Goal: Task Accomplishment & Management: Use online tool/utility

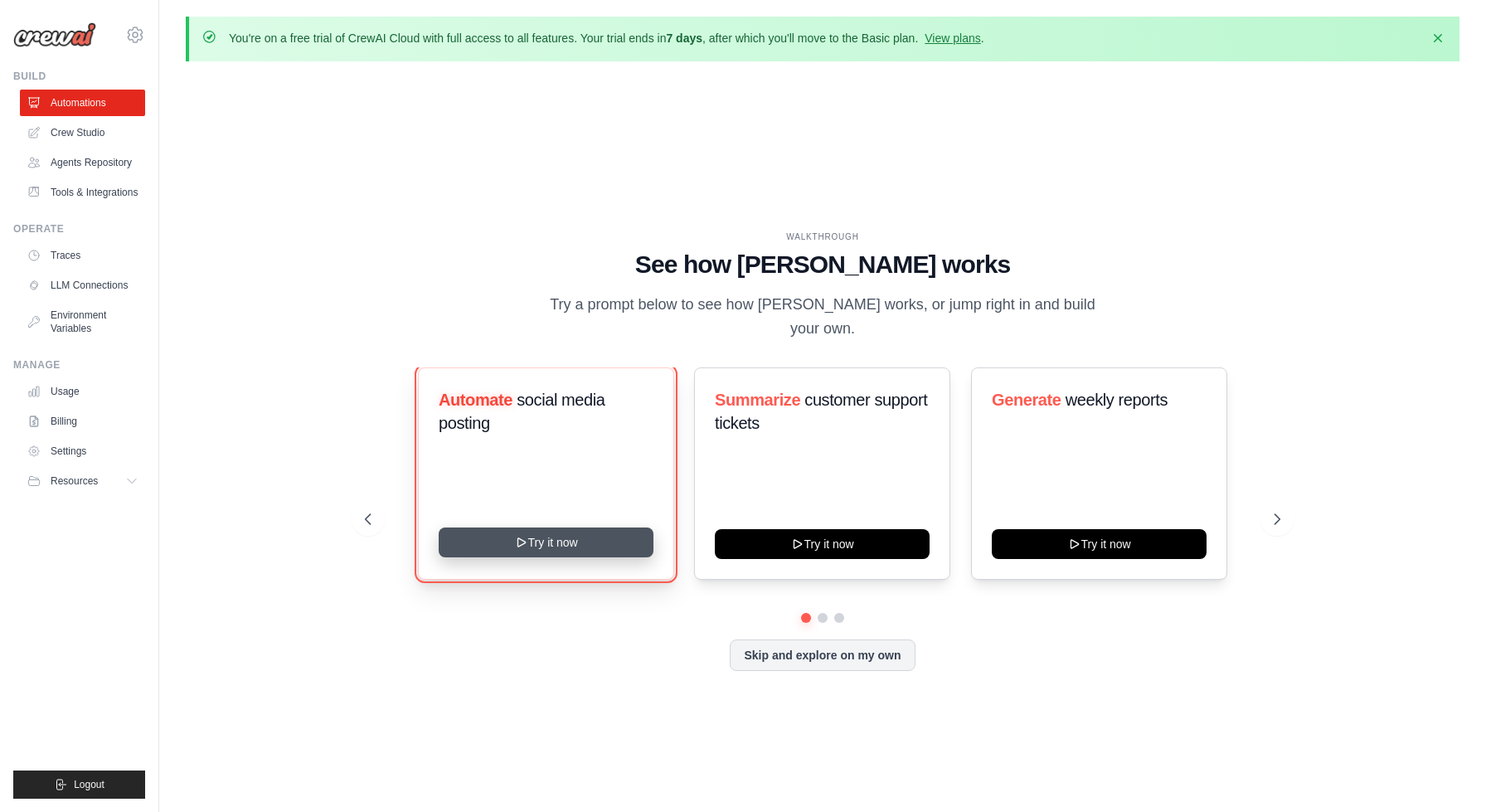
click at [569, 541] on button "Try it now" at bounding box center [546, 542] width 215 height 29
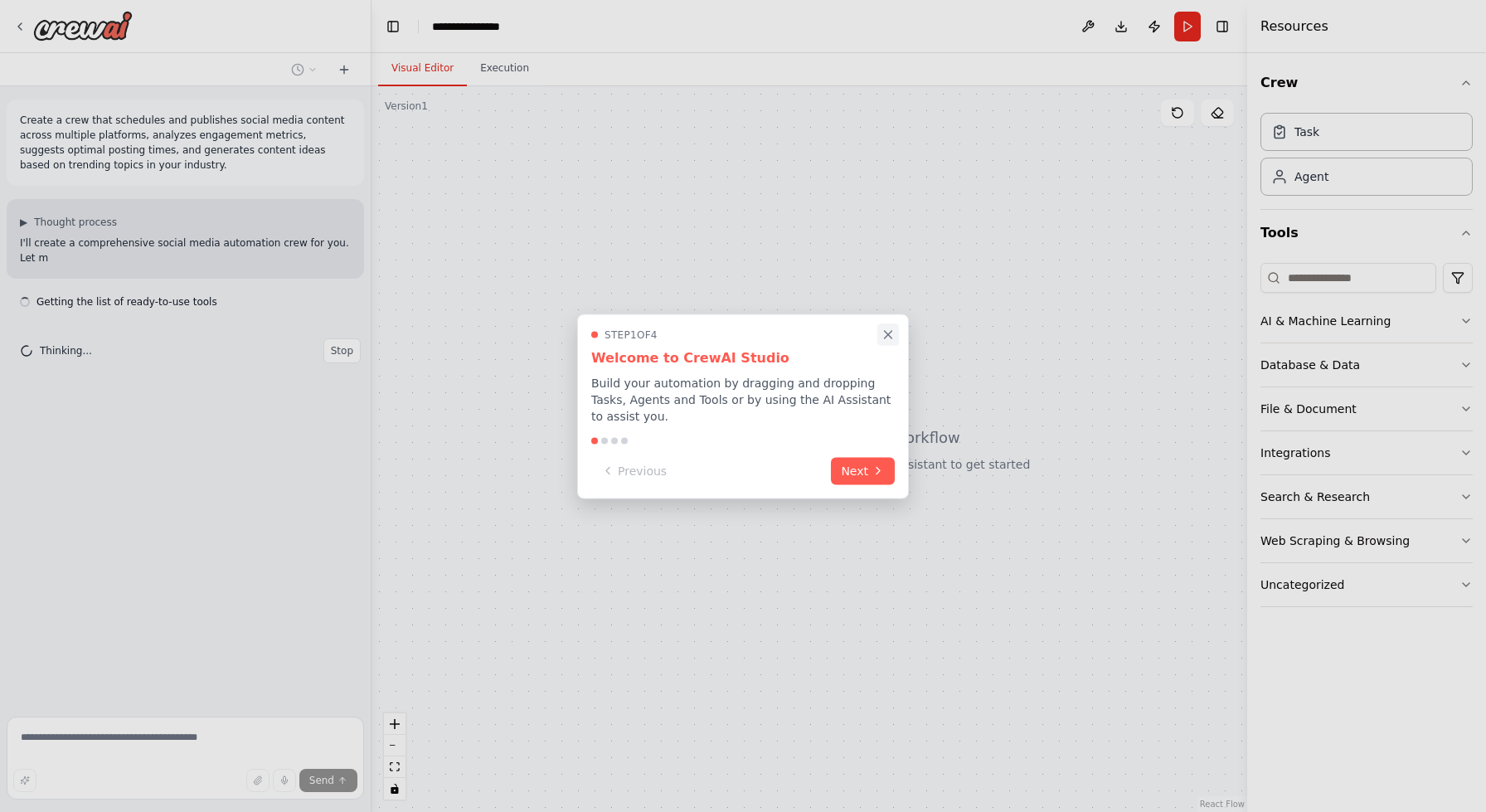
click at [889, 339] on icon "Close walkthrough" at bounding box center [888, 334] width 15 height 15
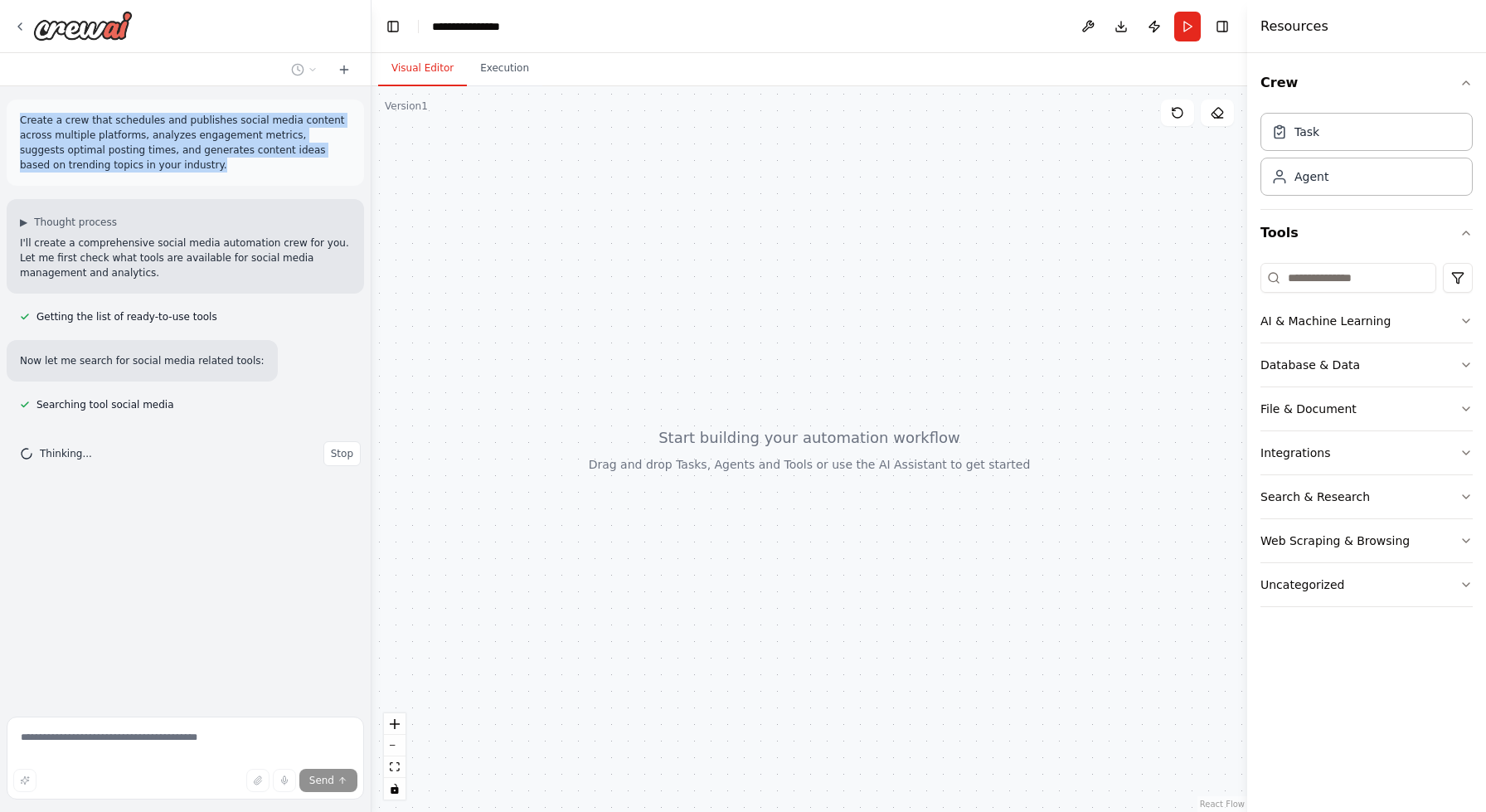
drag, startPoint x: 141, startPoint y: 161, endPoint x: 14, endPoint y: 114, distance: 135.4
click at [14, 114] on div "Create a crew that schedules and publishes social media content across multiple…" at bounding box center [186, 142] width 358 height 86
copy p "Create a crew that schedules and publishes social media content across multiple…"
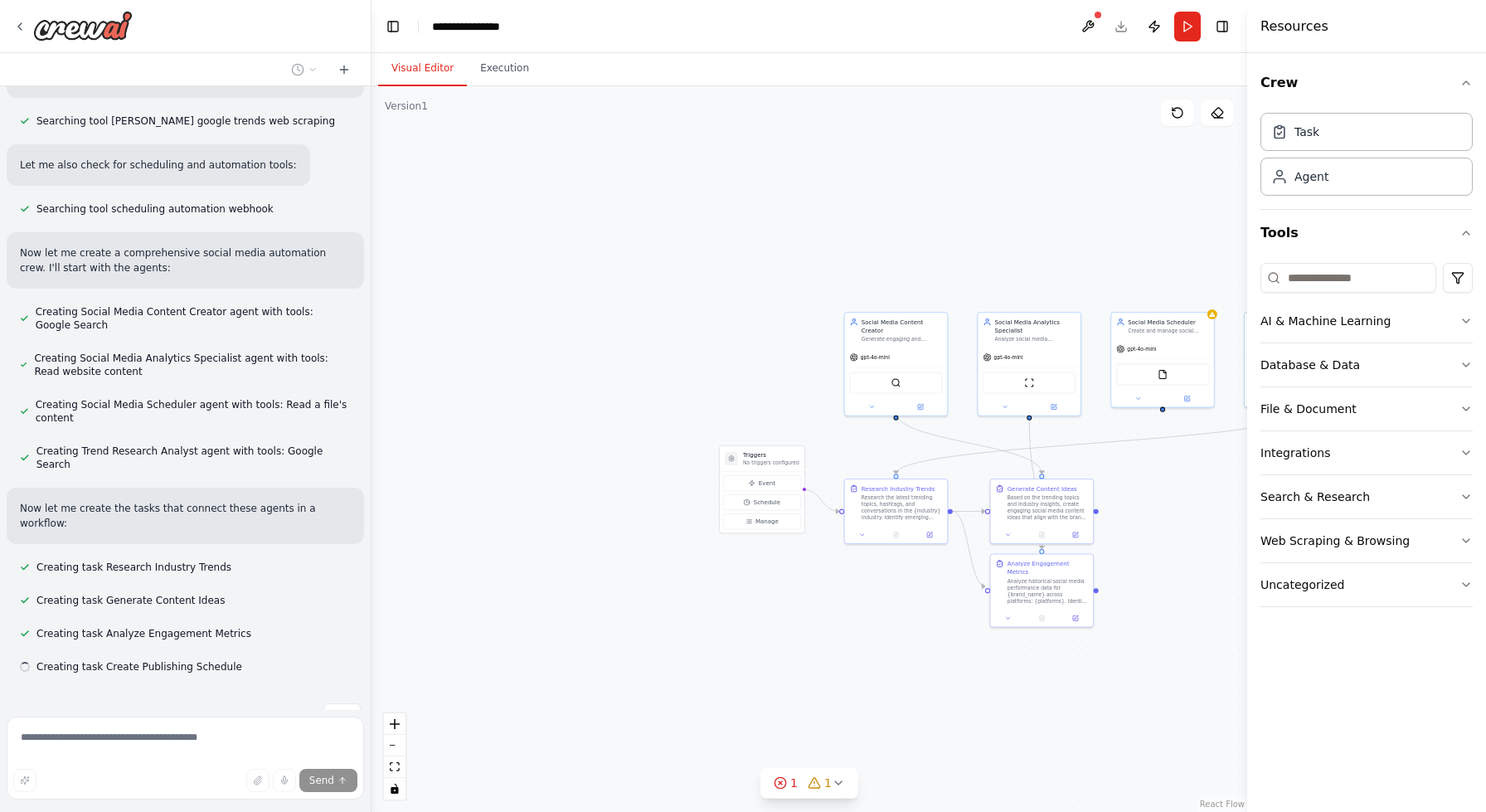
scroll to position [578, 0]
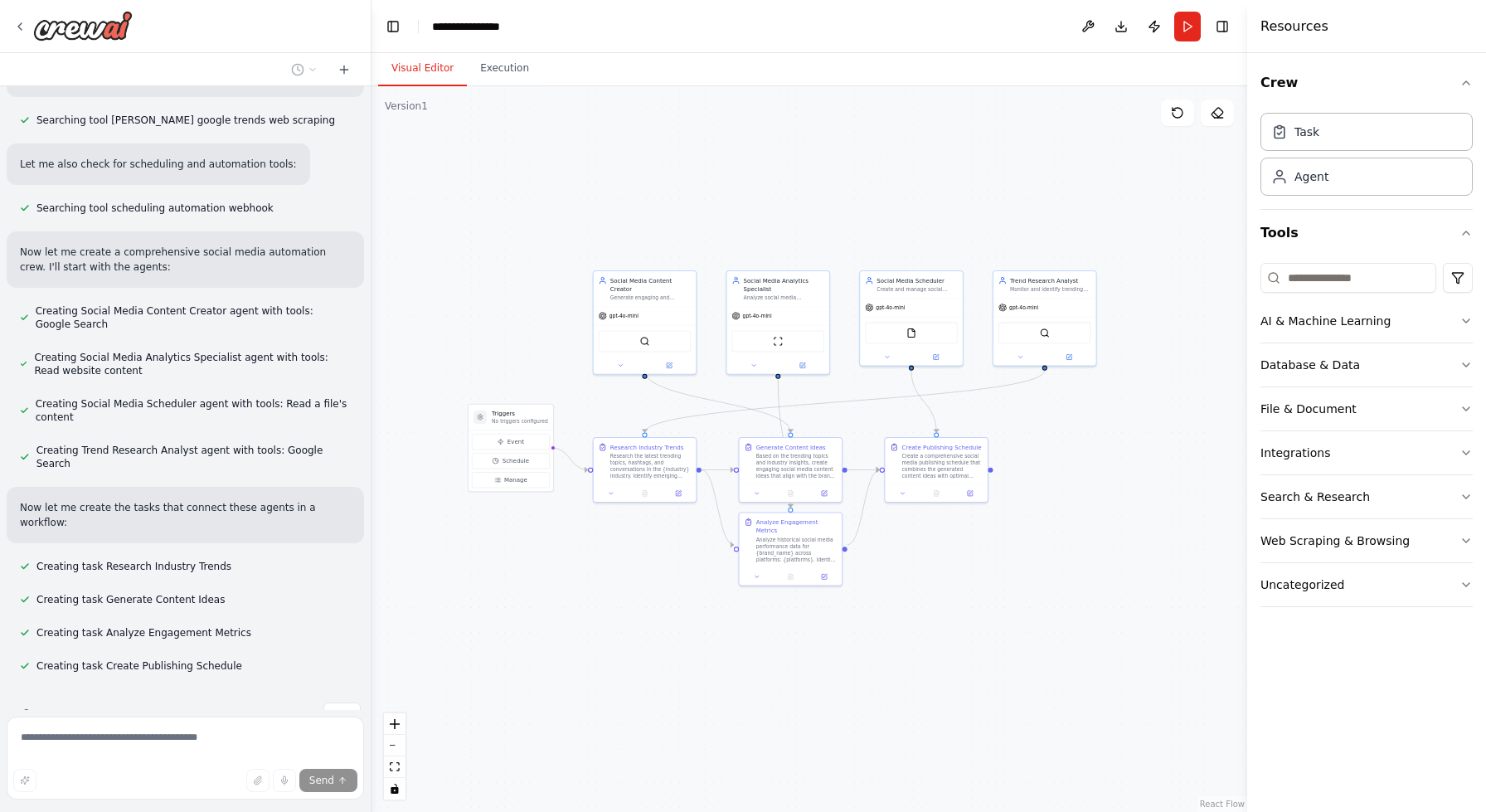
drag, startPoint x: 1037, startPoint y: 222, endPoint x: 795, endPoint y: 187, distance: 244.5
click at [795, 187] on div ".deletable-edge-delete-btn { width: 20px; height: 20px; border: 0px solid #ffff…" at bounding box center [809, 449] width 876 height 726
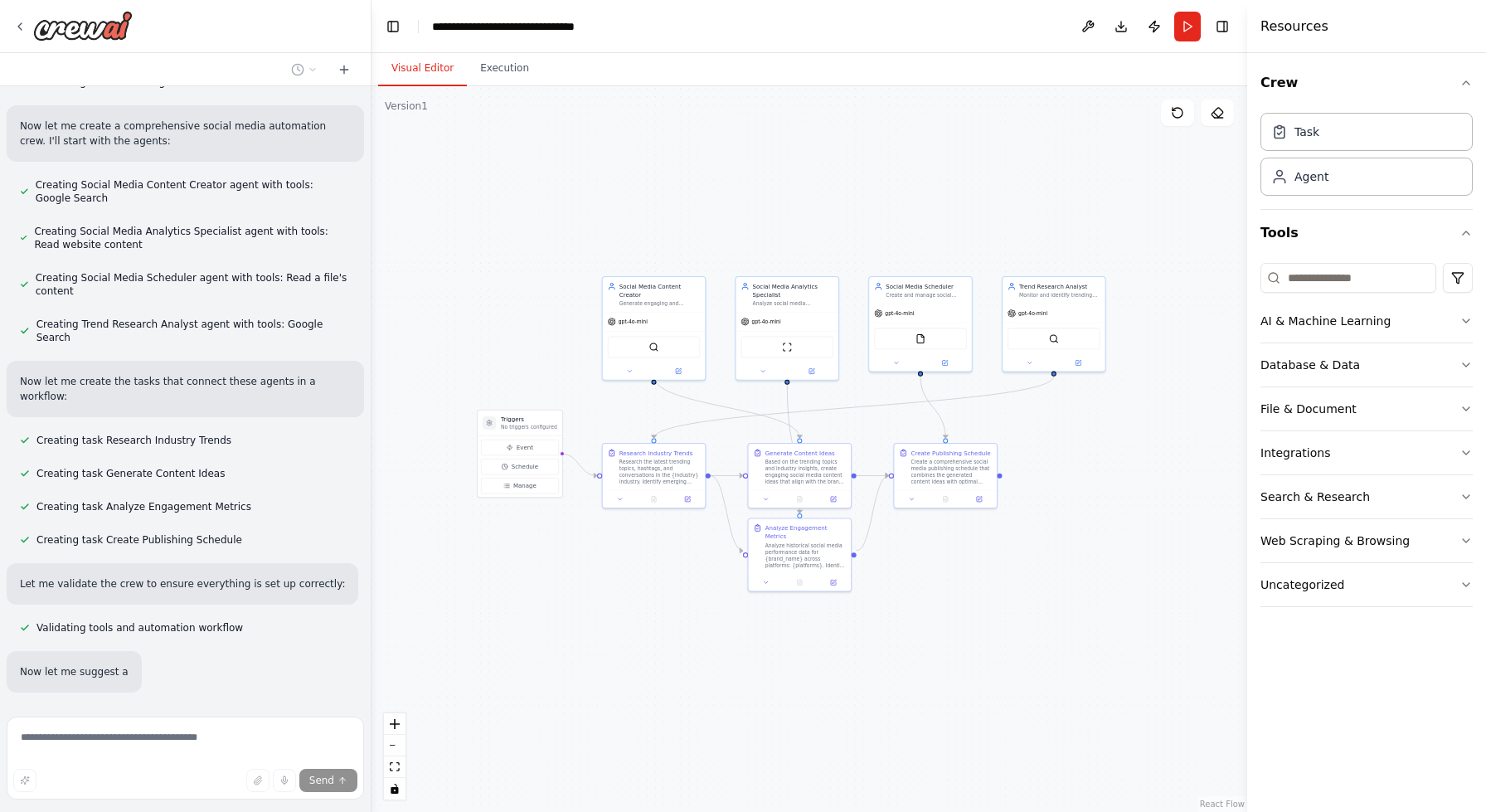
scroll to position [706, 0]
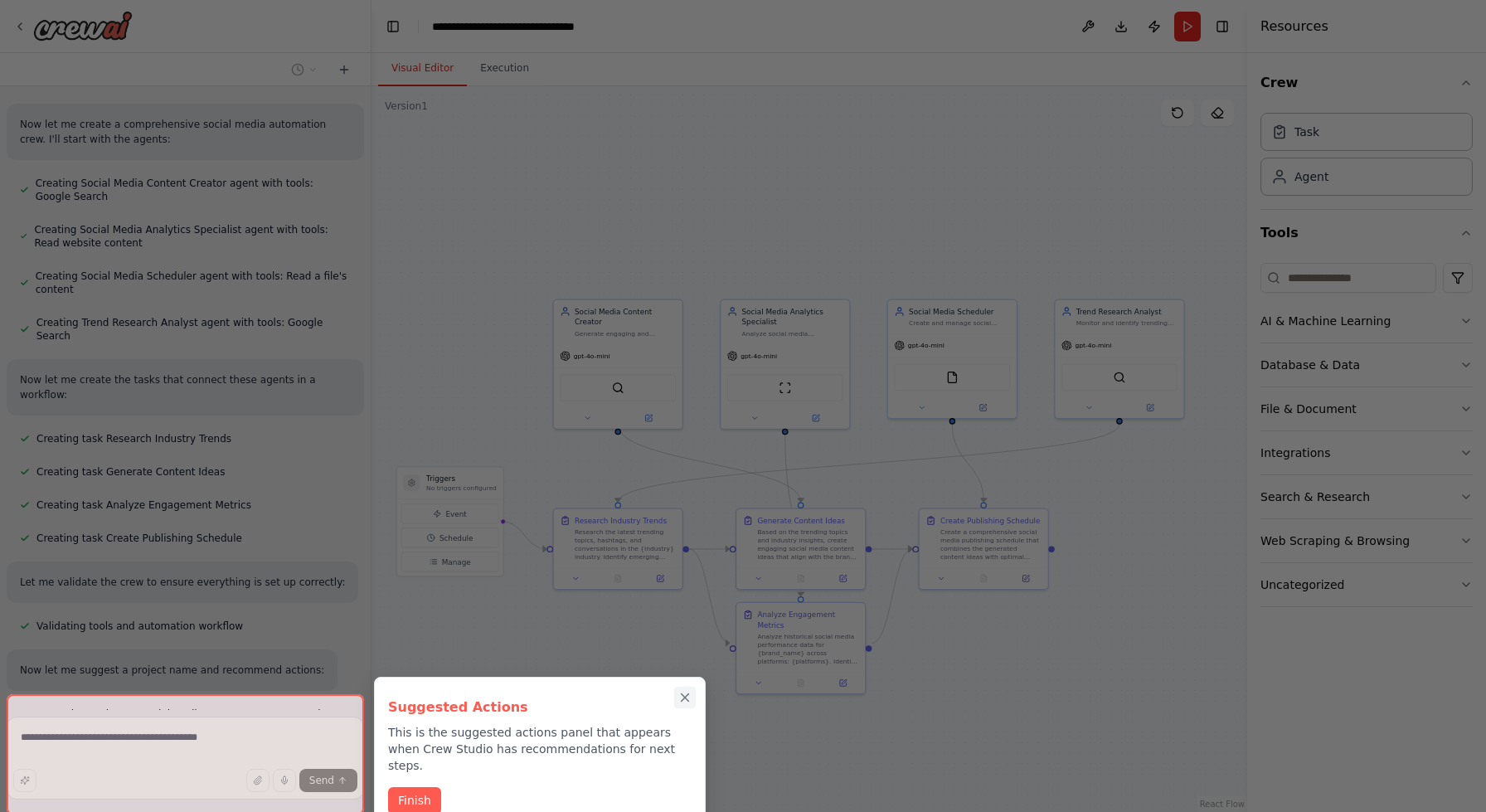
click at [687, 701] on icon "Close walkthrough" at bounding box center [685, 697] width 15 height 15
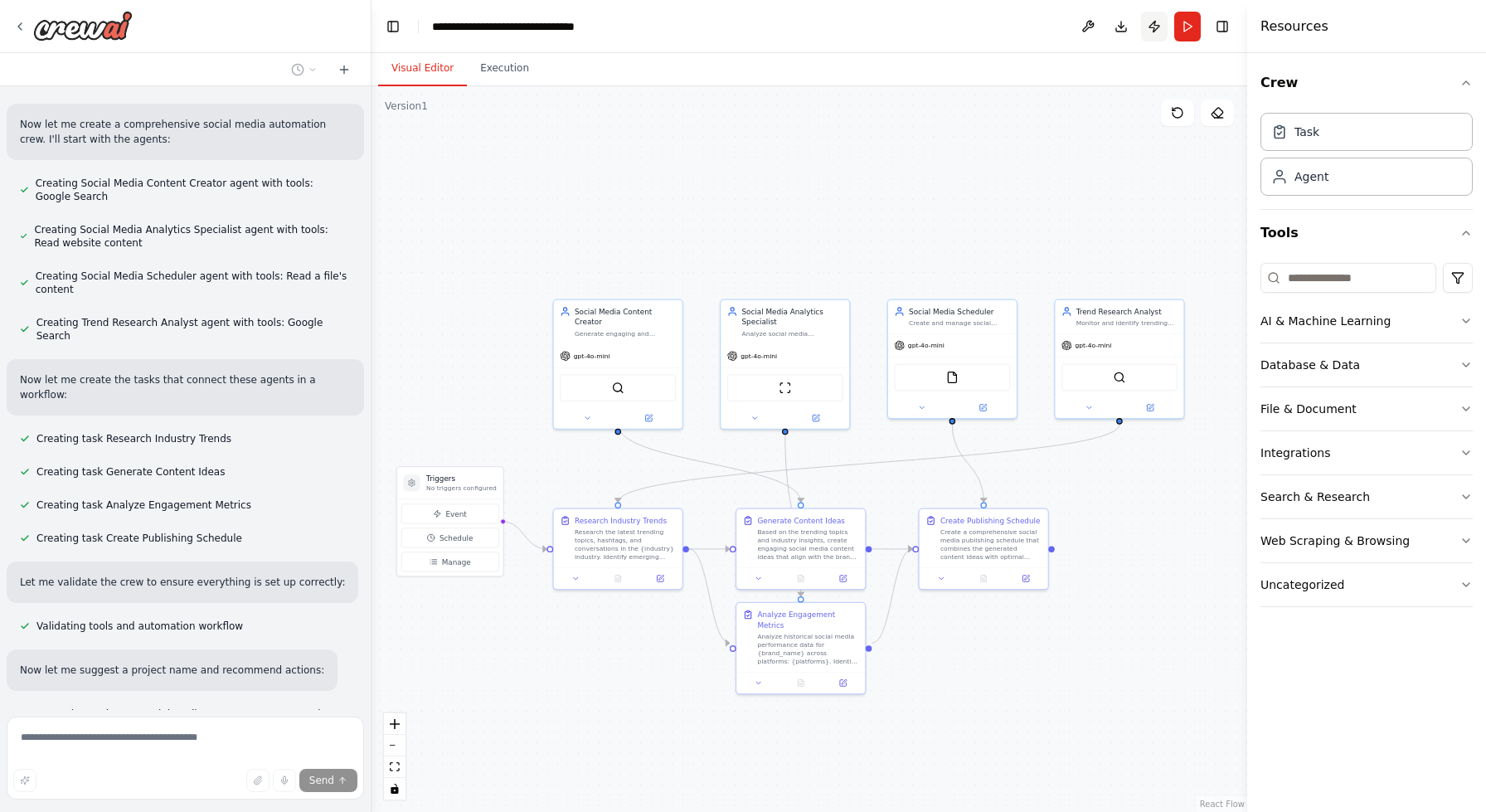
click at [1145, 27] on button "Publish" at bounding box center [1154, 27] width 27 height 29
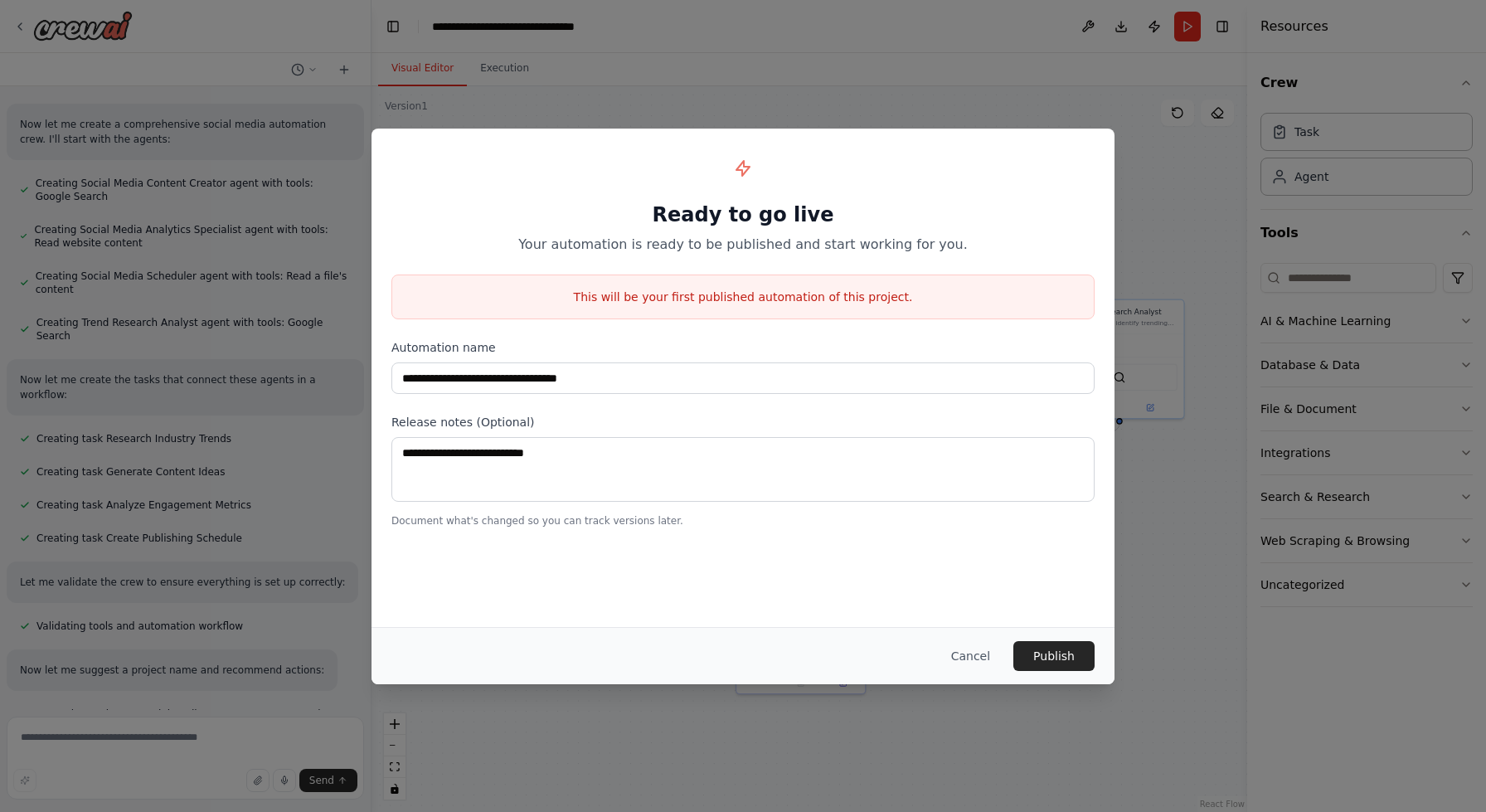
click at [918, 90] on div "**********" at bounding box center [743, 406] width 1486 height 812
